Goal: Task Accomplishment & Management: Manage account settings

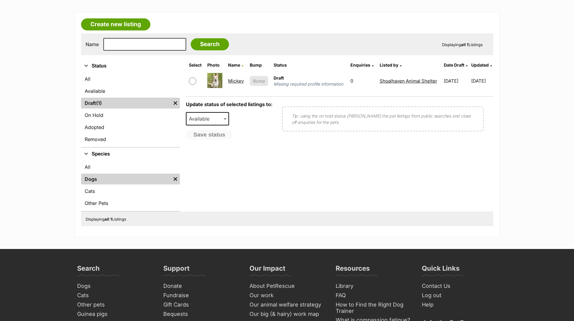
click at [232, 83] on link "Mickey" at bounding box center [236, 81] width 16 height 6
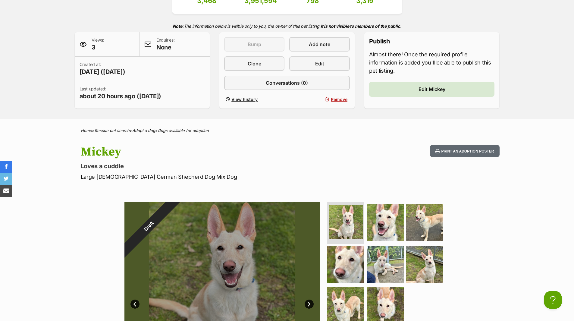
scroll to position [60, 0]
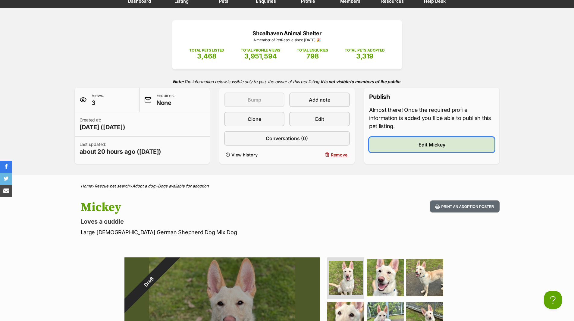
click at [436, 144] on span "Edit Mickey" at bounding box center [431, 144] width 27 height 7
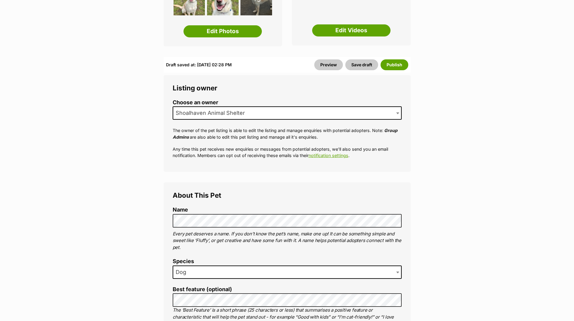
scroll to position [168, 0]
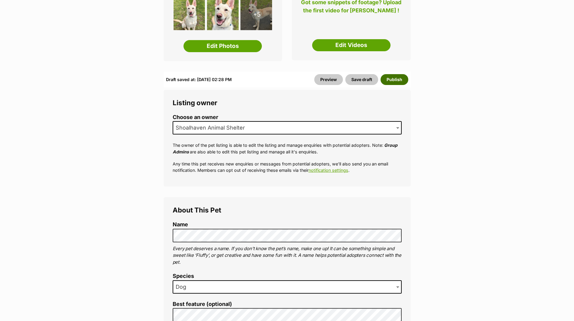
click at [392, 74] on button "Publish" at bounding box center [394, 79] width 28 height 11
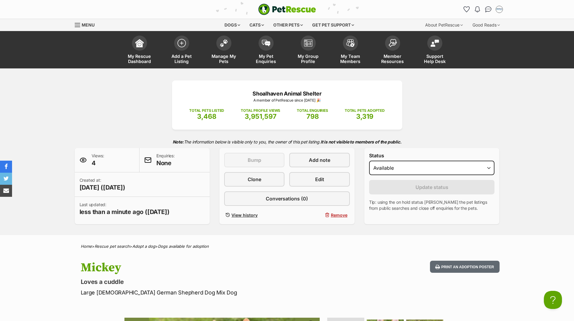
click at [89, 94] on div "Shoalhaven Animal Shelter A member of PetRescue since 2018 🎉 TOTAL PETS LISTED …" at bounding box center [287, 152] width 443 height 144
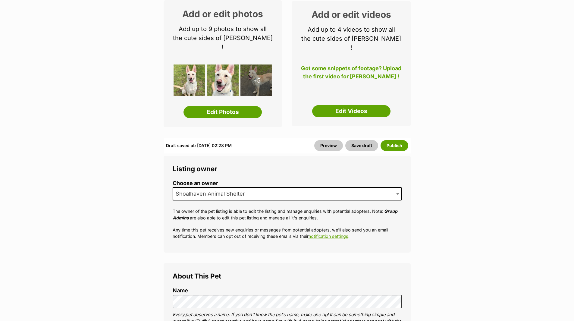
scroll to position [17, 0]
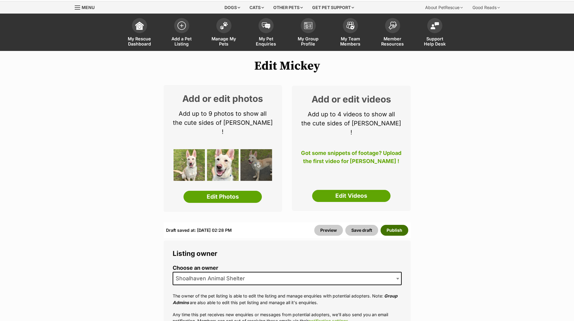
click at [395, 225] on button "Publish" at bounding box center [394, 230] width 28 height 11
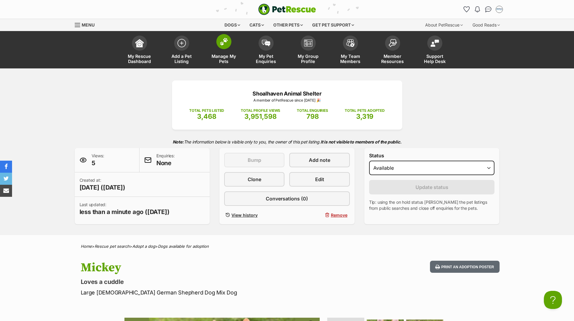
click at [226, 57] on span "Manage My Pets" at bounding box center [223, 59] width 27 height 10
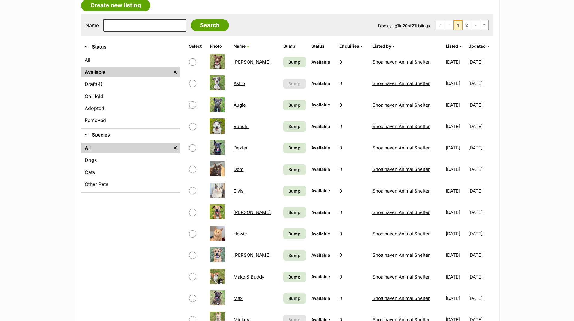
scroll to position [120, 0]
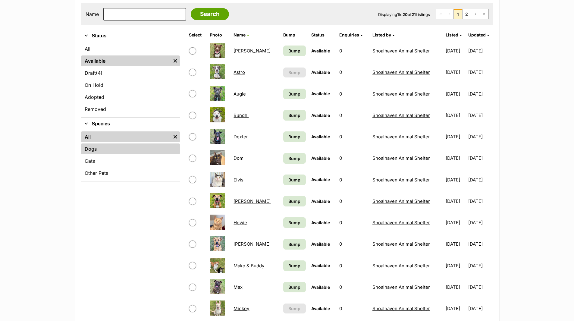
click at [92, 151] on link "Dogs" at bounding box center [130, 148] width 99 height 11
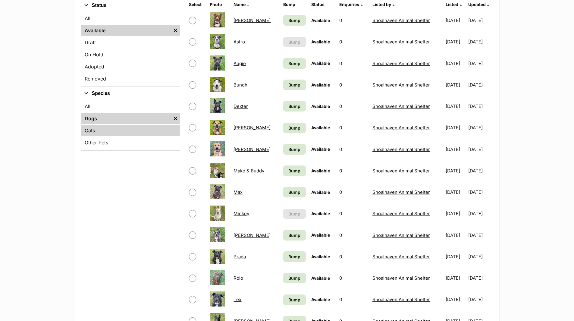
scroll to position [151, 0]
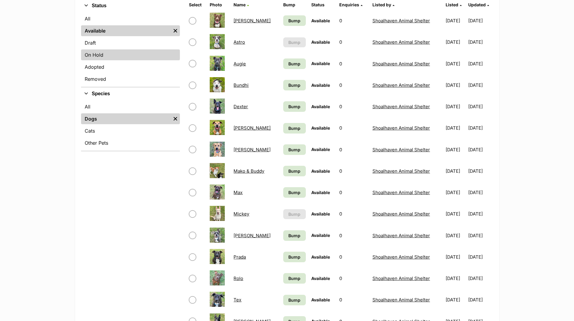
click at [94, 54] on link "On Hold" at bounding box center [130, 54] width 99 height 11
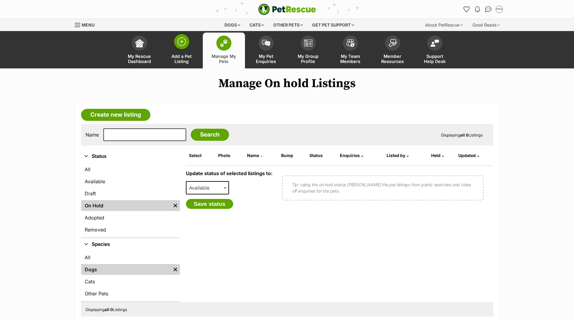
click at [186, 40] on span at bounding box center [181, 41] width 15 height 15
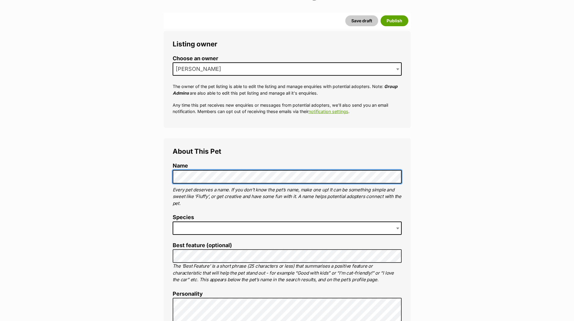
scroll to position [90, 0]
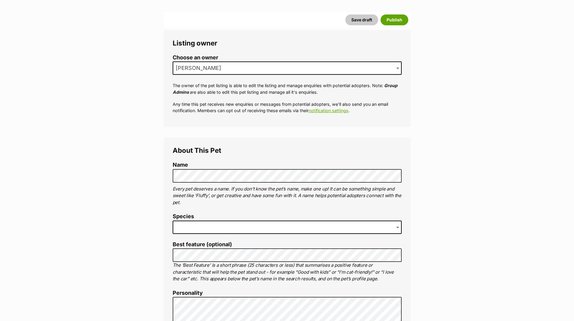
click at [293, 67] on span "[PERSON_NAME]" at bounding box center [287, 67] width 229 height 13
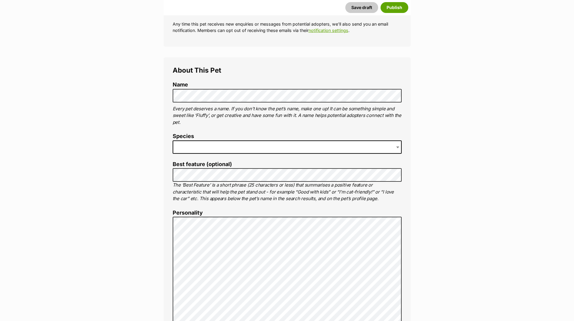
scroll to position [181, 0]
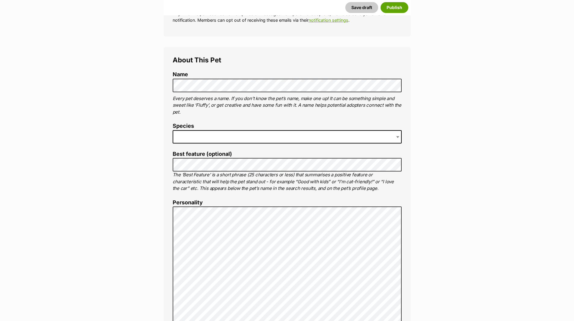
click at [216, 135] on span at bounding box center [287, 136] width 229 height 13
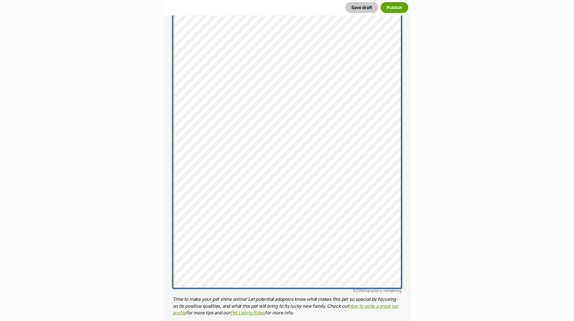
scroll to position [443, 0]
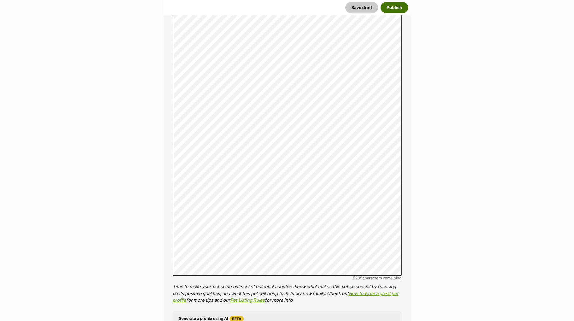
click at [393, 7] on button "Publish" at bounding box center [394, 7] width 28 height 11
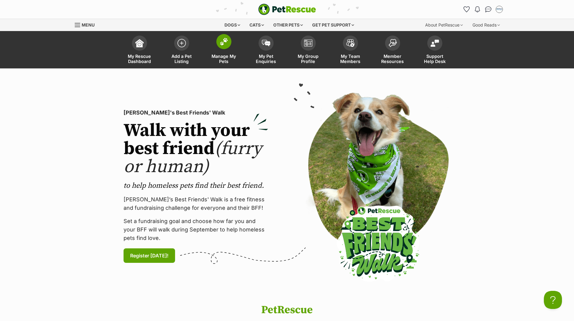
click at [224, 55] on span "Manage My Pets" at bounding box center [223, 59] width 27 height 10
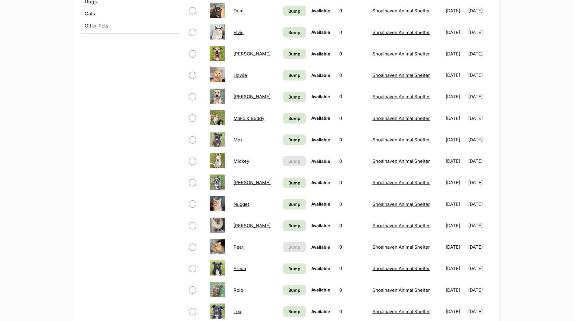
scroll to position [271, 0]
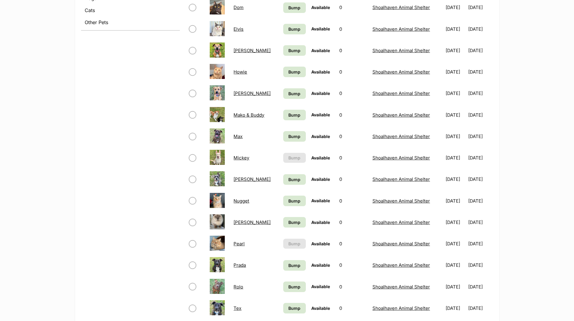
click at [240, 156] on link "Mickey" at bounding box center [241, 158] width 16 height 6
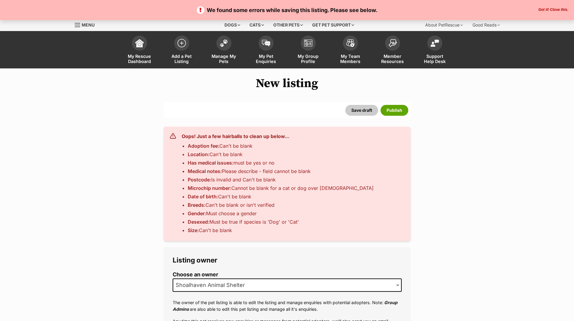
select select
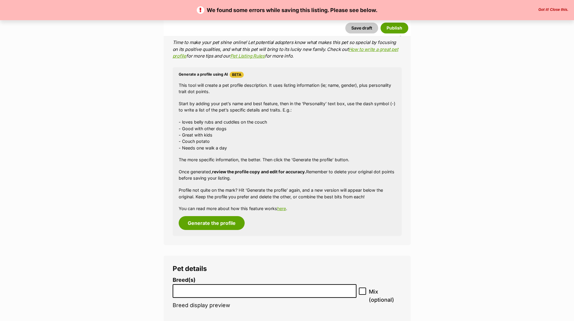
scroll to position [964, 0]
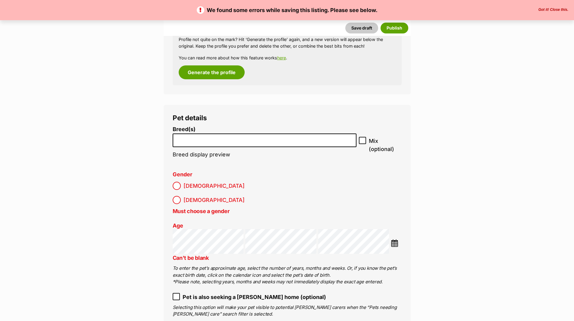
click at [179, 145] on li at bounding box center [265, 140] width 180 height 12
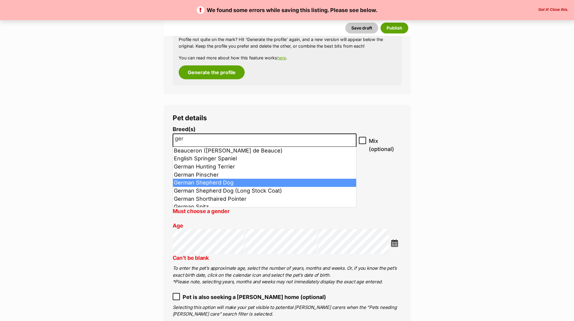
type input "ger"
select select "354"
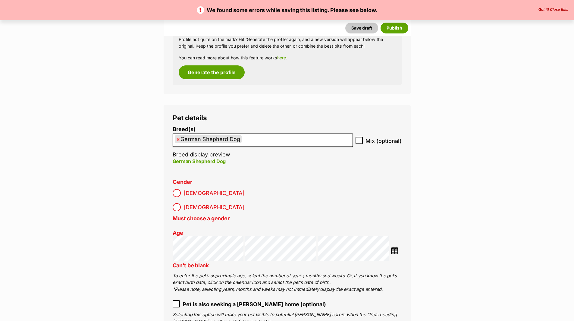
click at [395, 246] on img at bounding box center [395, 250] width 8 height 8
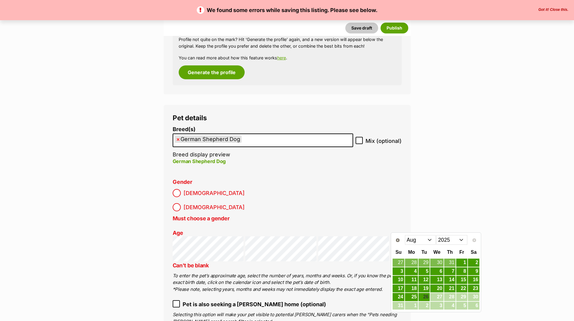
click at [428, 241] on select "Jan Feb Mar Apr May Jun Jul Aug" at bounding box center [420, 240] width 31 height 10
click at [425, 287] on link "18" at bounding box center [423, 289] width 11 height 8
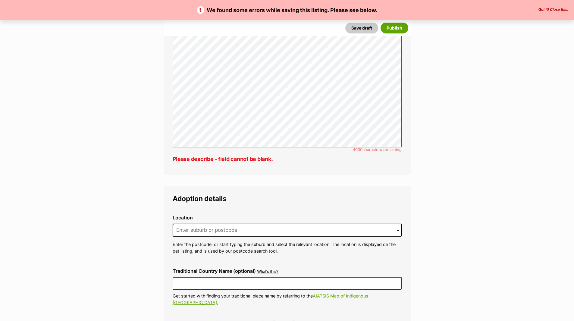
scroll to position [1656, 0]
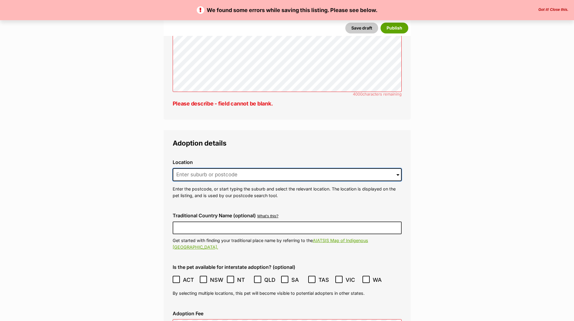
click at [238, 168] on input at bounding box center [287, 174] width 229 height 13
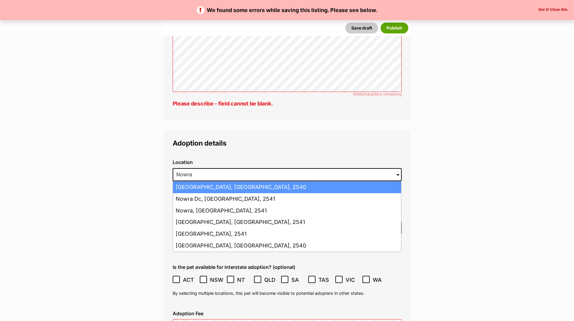
click at [190, 181] on li "Nowra Hill, New South Wales, 2540" at bounding box center [287, 187] width 228 height 12
type input "Nowra Hill, New South Wales, 2540"
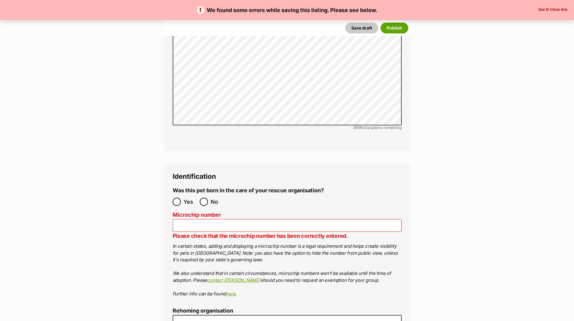
scroll to position [2229, 0]
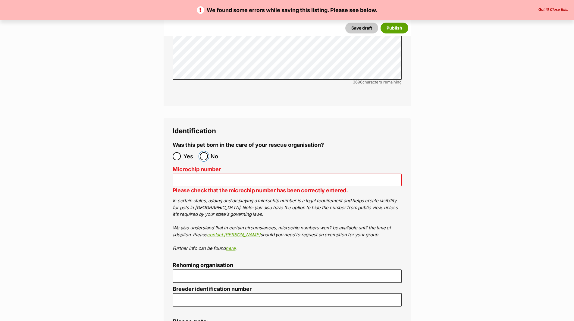
click at [204, 152] on input "No" at bounding box center [204, 156] width 8 height 8
radio input "true"
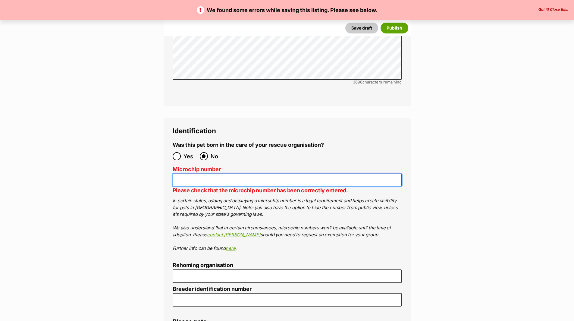
click at [197, 173] on input "Microchip number" at bounding box center [287, 179] width 229 height 13
paste input "900164002320887"
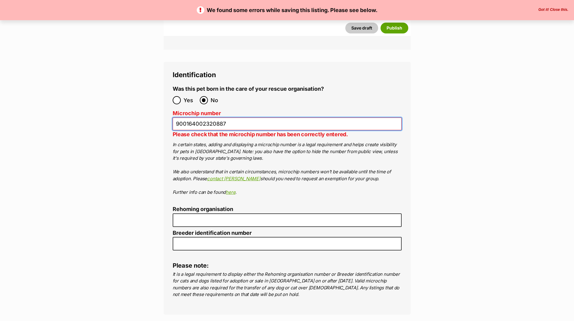
scroll to position [2289, 0]
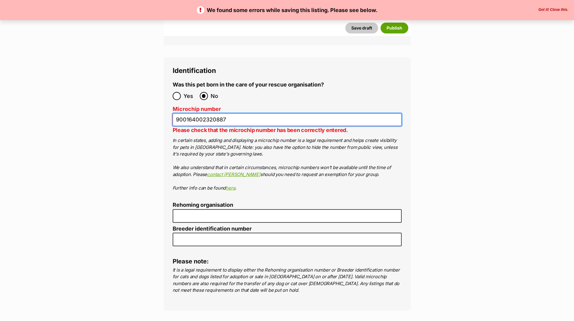
type input "900164002320887"
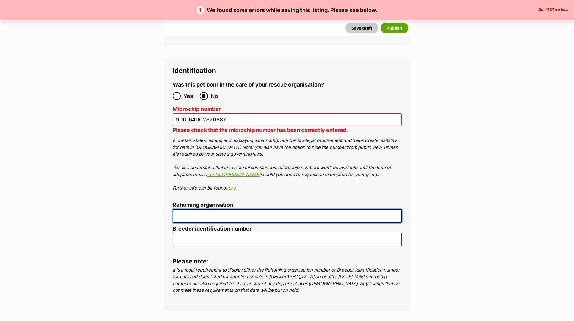
click at [221, 209] on input "Rehoming organisation" at bounding box center [287, 216] width 229 height 14
type input "R251000194"
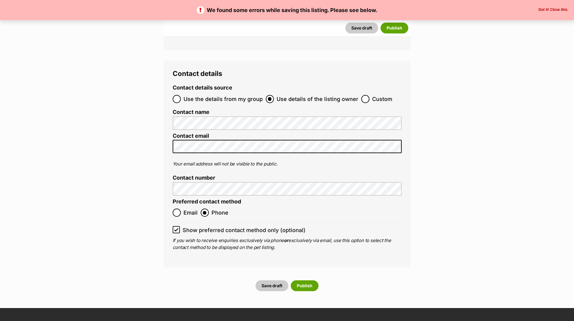
scroll to position [2560, 0]
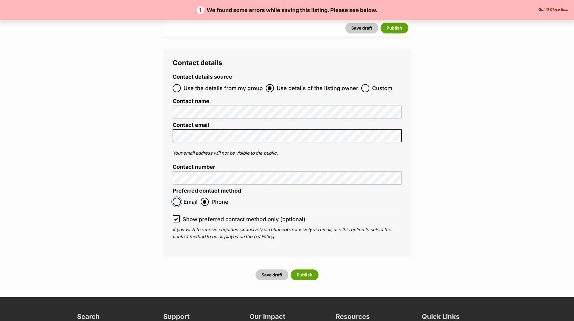
click at [178, 198] on input "Email" at bounding box center [177, 202] width 8 height 8
radio input "true"
click at [301, 269] on button "Publish" at bounding box center [305, 274] width 28 height 11
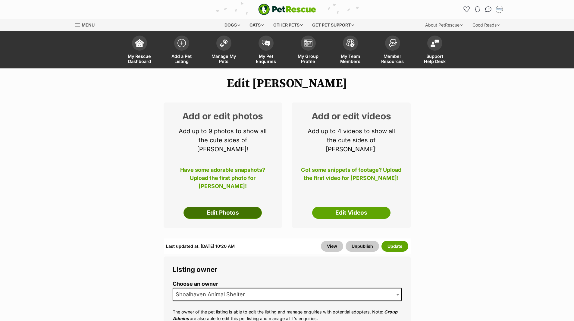
click at [250, 207] on link "Edit Photos" at bounding box center [222, 213] width 78 height 12
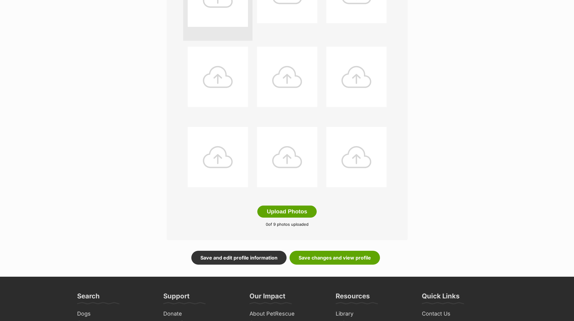
scroll to position [241, 0]
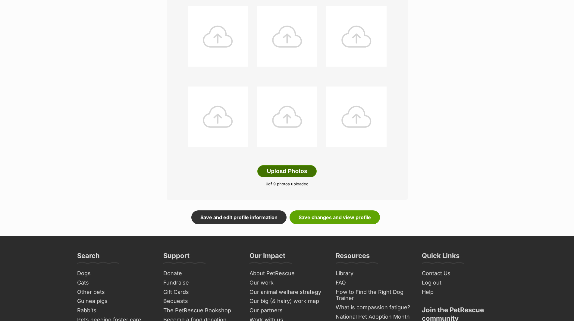
click at [302, 174] on button "Upload Photos" at bounding box center [286, 171] width 59 height 12
click at [307, 174] on button "Upload Photos" at bounding box center [286, 171] width 59 height 12
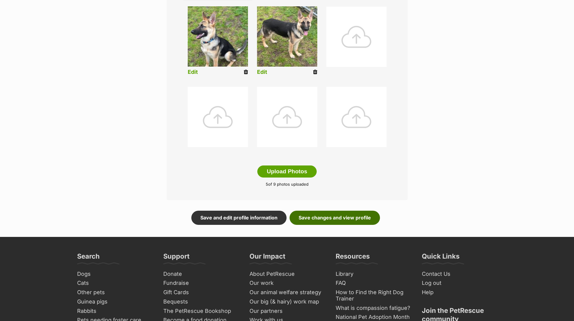
click at [351, 219] on link "Save changes and view profile" at bounding box center [334, 218] width 90 height 14
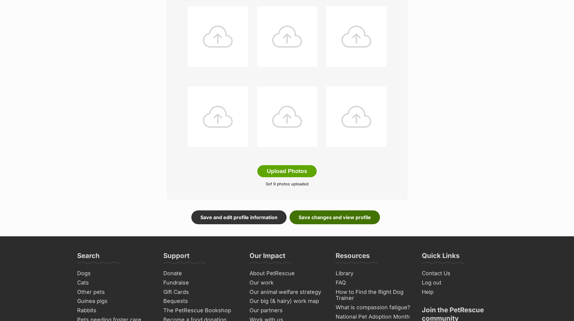
click at [351, 219] on link "Save changes and view profile" at bounding box center [334, 217] width 90 height 14
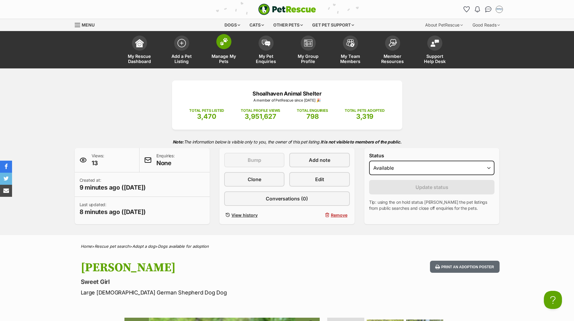
click at [223, 57] on span "Manage My Pets" at bounding box center [223, 59] width 27 height 10
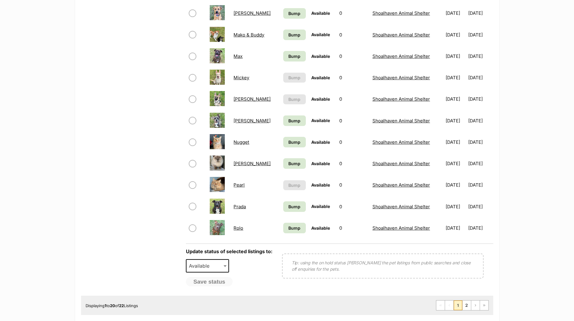
scroll to position [361, 0]
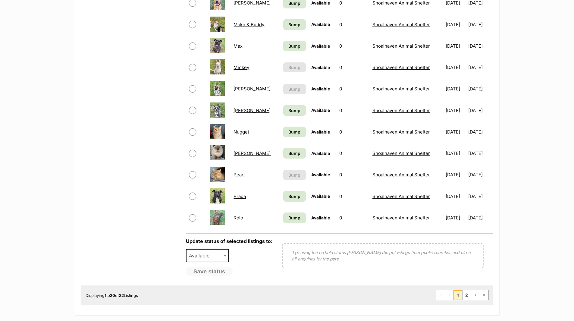
click at [244, 89] on link "[PERSON_NAME]" at bounding box center [251, 89] width 37 height 6
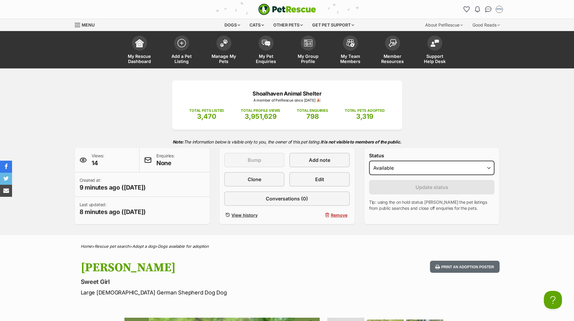
drag, startPoint x: 91, startPoint y: 3, endPoint x: 43, endPoint y: 123, distance: 129.0
click at [44, 123] on div "Shoalhaven Animal Shelter A member of PetRescue since 2018 🎉 TOTAL PETS LISTED …" at bounding box center [287, 151] width 574 height 167
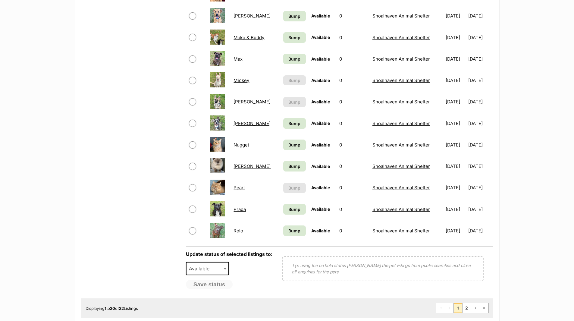
scroll to position [361, 0]
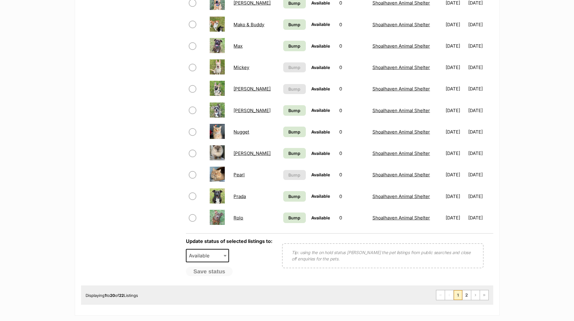
click at [241, 67] on link "Mickey" at bounding box center [241, 67] width 16 height 6
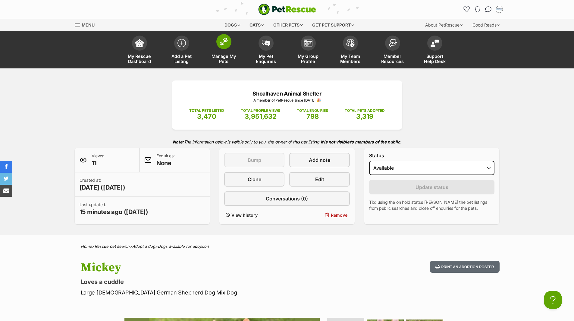
click at [223, 55] on span "Manage My Pets" at bounding box center [223, 59] width 27 height 10
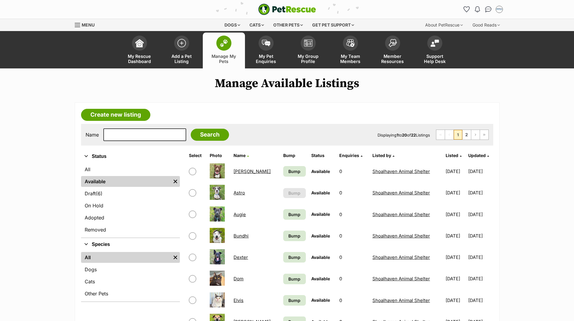
drag, startPoint x: 89, startPoint y: 269, endPoint x: 91, endPoint y: 259, distance: 9.5
click at [89, 269] on link "Dogs" at bounding box center [130, 269] width 99 height 11
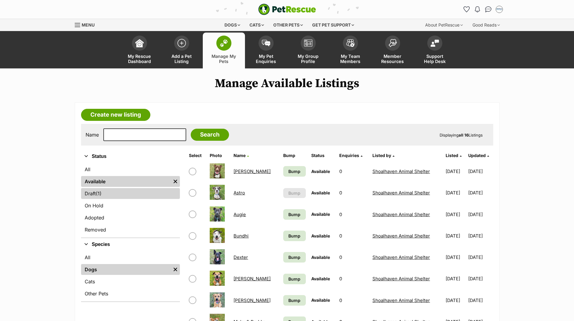
click at [93, 194] on link "Draft (1) Items" at bounding box center [130, 193] width 99 height 11
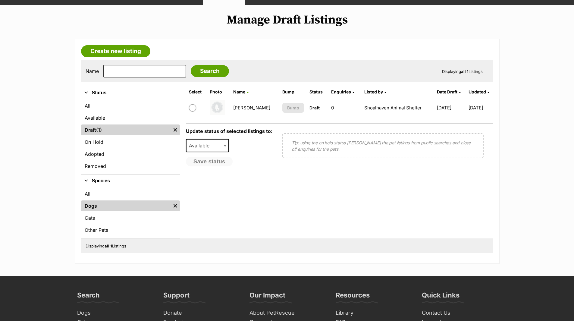
scroll to position [90, 0]
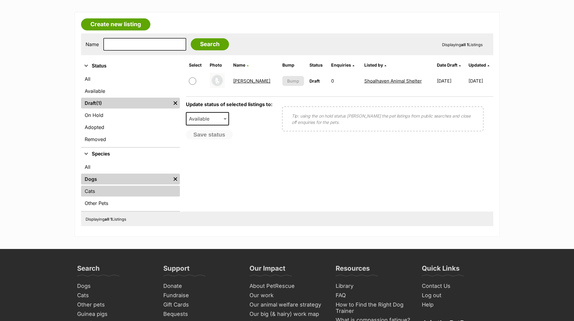
click at [89, 190] on link "Cats" at bounding box center [130, 191] width 99 height 11
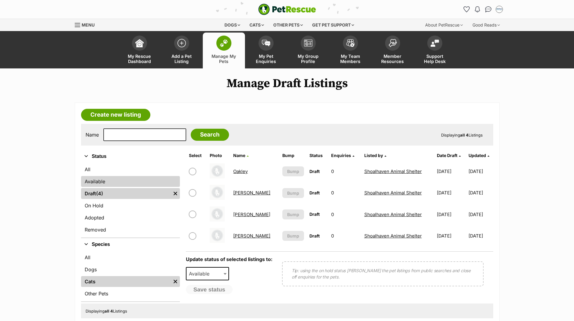
click at [95, 180] on link "Available" at bounding box center [130, 181] width 99 height 11
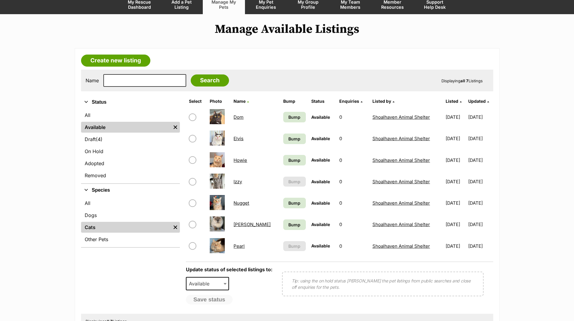
scroll to position [60, 0]
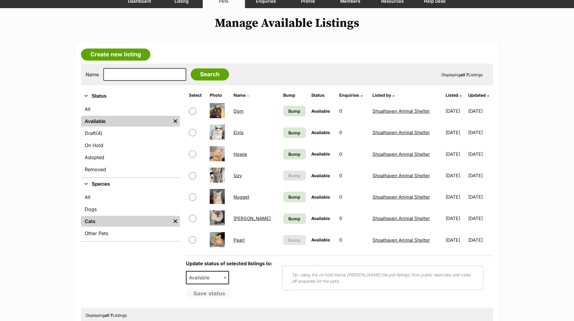
click at [237, 175] on link "Izzy" at bounding box center [237, 176] width 8 height 6
click at [95, 209] on link "Dogs" at bounding box center [130, 209] width 99 height 11
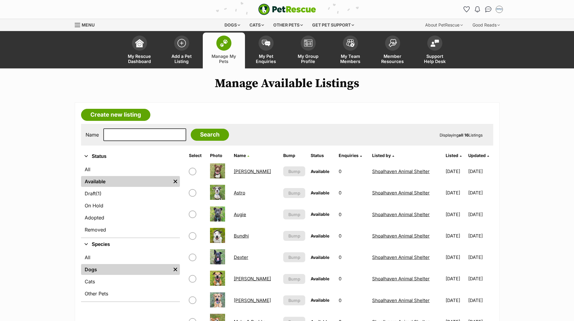
click at [240, 191] on link "Astro" at bounding box center [239, 193] width 11 height 6
click at [90, 280] on link "Cats" at bounding box center [130, 281] width 99 height 11
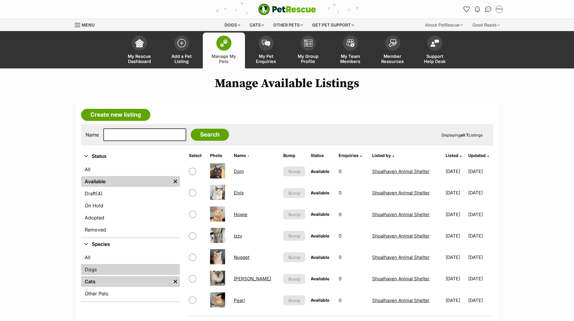
click at [93, 267] on link "Dogs" at bounding box center [130, 269] width 99 height 11
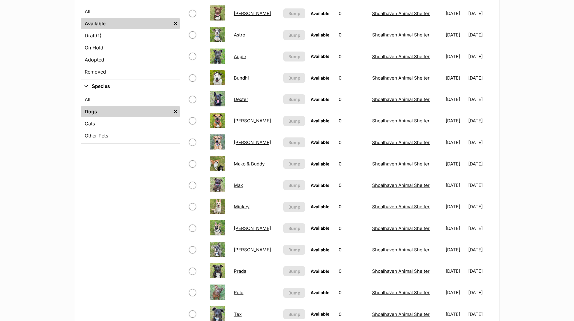
scroll to position [151, 0]
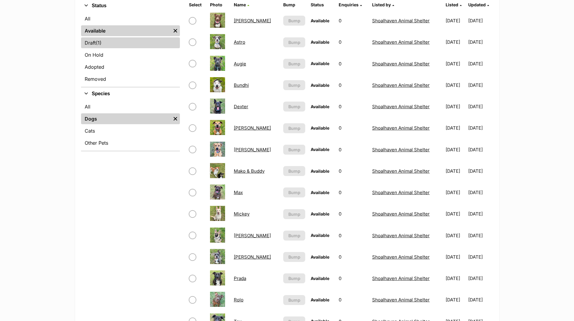
click at [91, 41] on link "Draft (1) Items" at bounding box center [130, 42] width 99 height 11
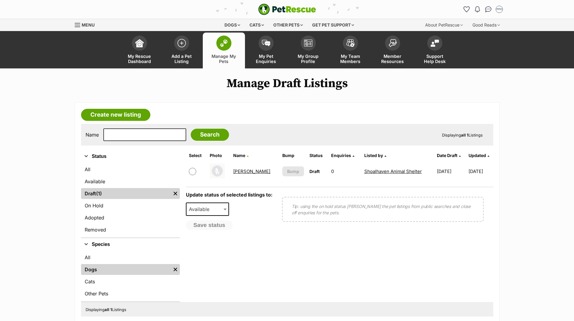
click at [239, 171] on link "[PERSON_NAME]" at bounding box center [251, 171] width 37 height 6
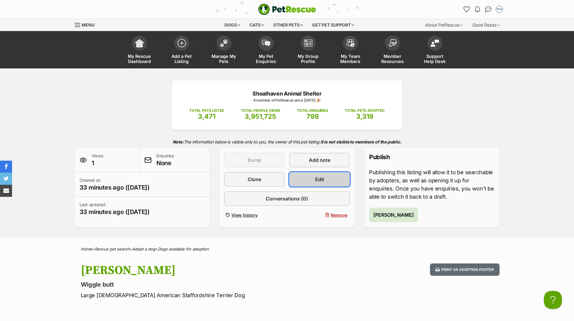
click at [318, 175] on link "Edit" at bounding box center [319, 179] width 60 height 14
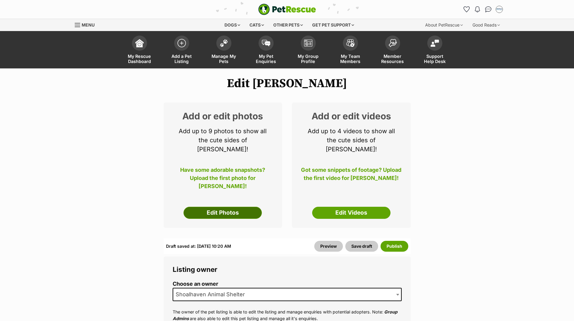
click at [231, 207] on link "Edit Photos" at bounding box center [222, 213] width 78 height 12
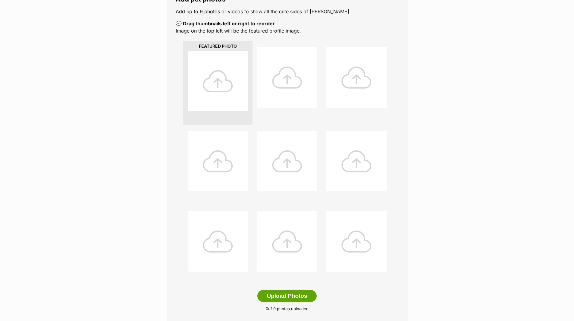
scroll to position [151, 0]
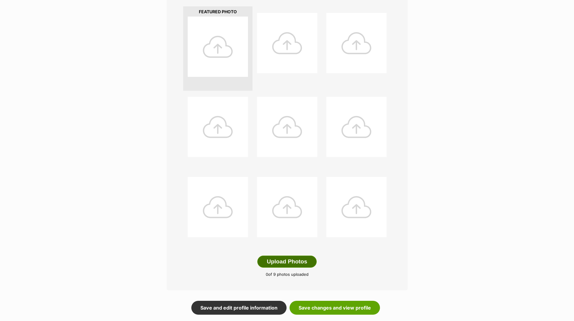
click at [291, 259] on button "Upload Photos" at bounding box center [286, 261] width 59 height 12
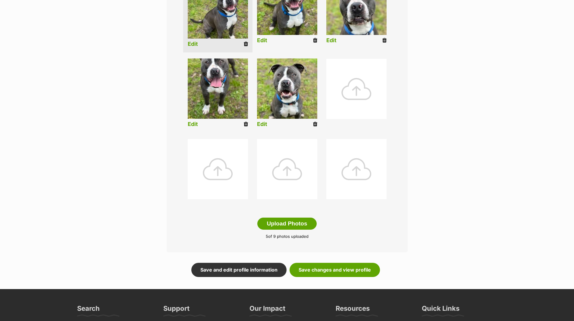
scroll to position [211, 0]
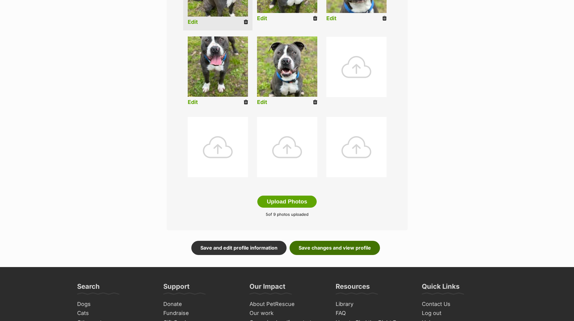
click at [344, 245] on link "Save changes and view profile" at bounding box center [334, 248] width 90 height 14
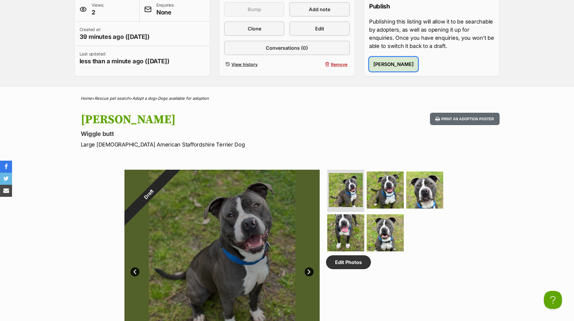
click at [388, 65] on span "Publish Tate" at bounding box center [393, 64] width 40 height 7
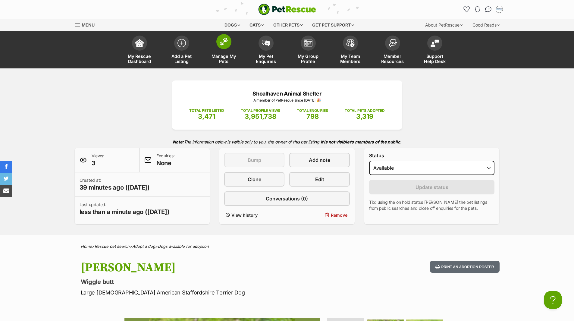
click at [225, 55] on span "Manage My Pets" at bounding box center [223, 59] width 27 height 10
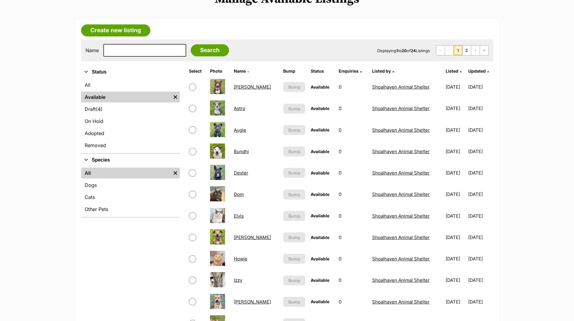
scroll to position [120, 0]
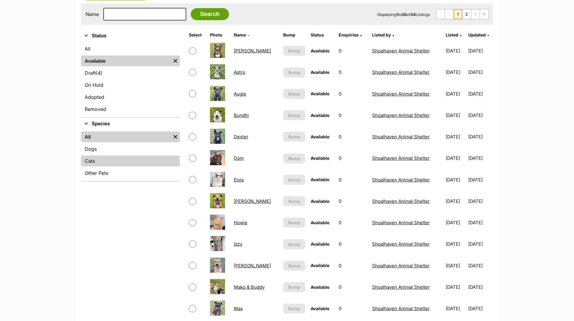
drag, startPoint x: 91, startPoint y: 148, endPoint x: 96, endPoint y: 156, distance: 9.1
click at [91, 148] on link "Dogs" at bounding box center [130, 148] width 99 height 11
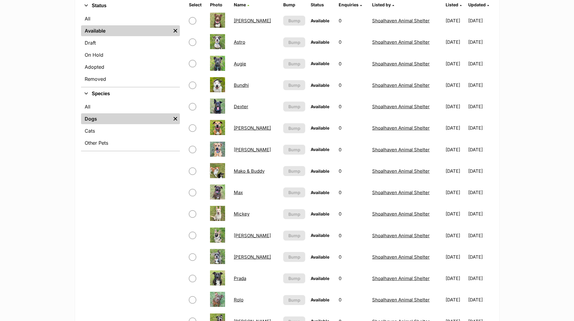
scroll to position [181, 0]
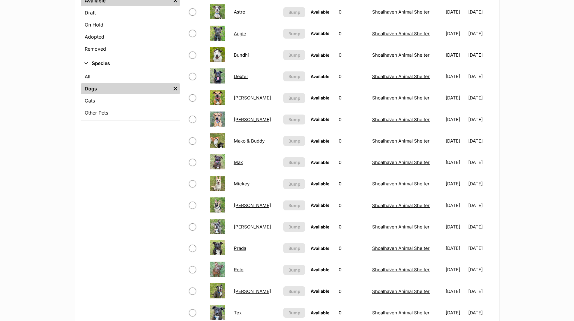
click at [240, 207] on link "Minnie" at bounding box center [252, 205] width 37 height 6
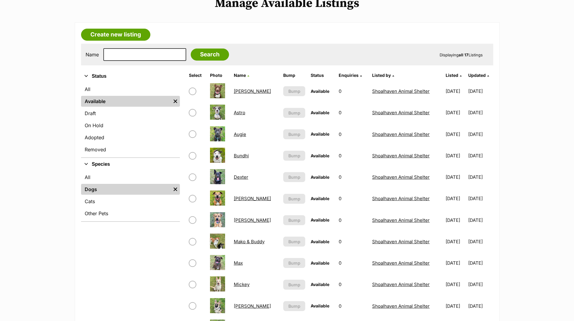
scroll to position [60, 0]
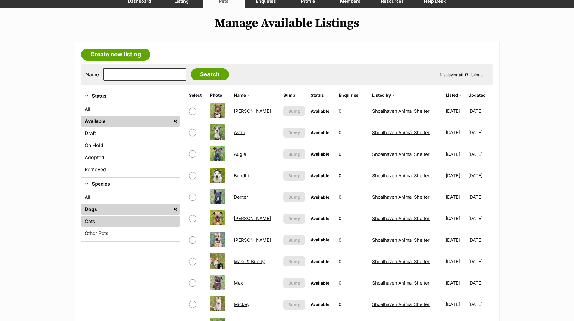
click at [89, 218] on link "Cats" at bounding box center [130, 221] width 99 height 11
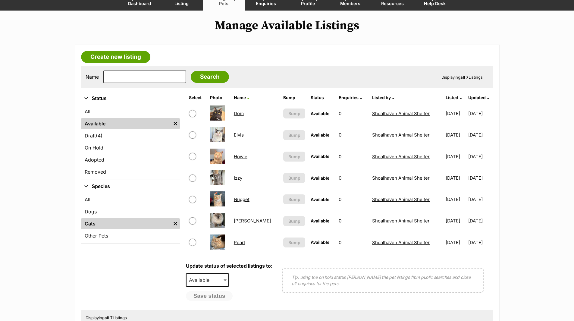
scroll to position [60, 0]
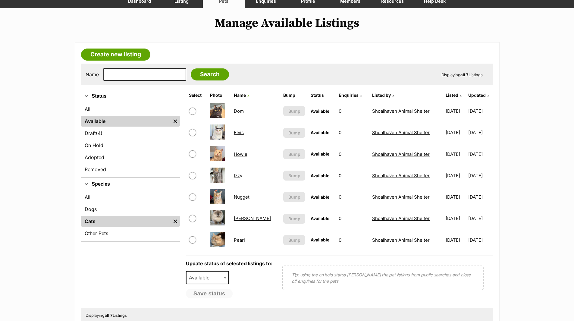
click at [239, 176] on link "Izzy" at bounding box center [238, 176] width 8 height 6
